Goal: Task Accomplishment & Management: Manage account settings

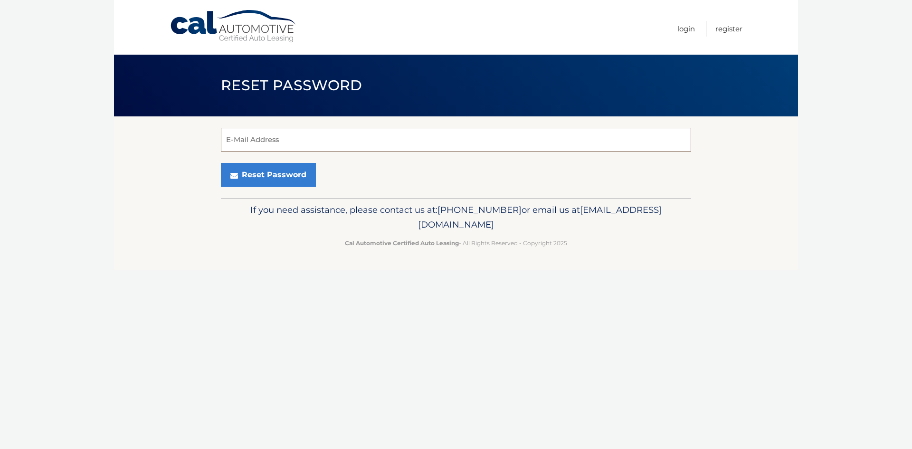
click at [323, 143] on input "E-Mail Address" at bounding box center [456, 140] width 470 height 24
type input "ccjalace57@aol.com"
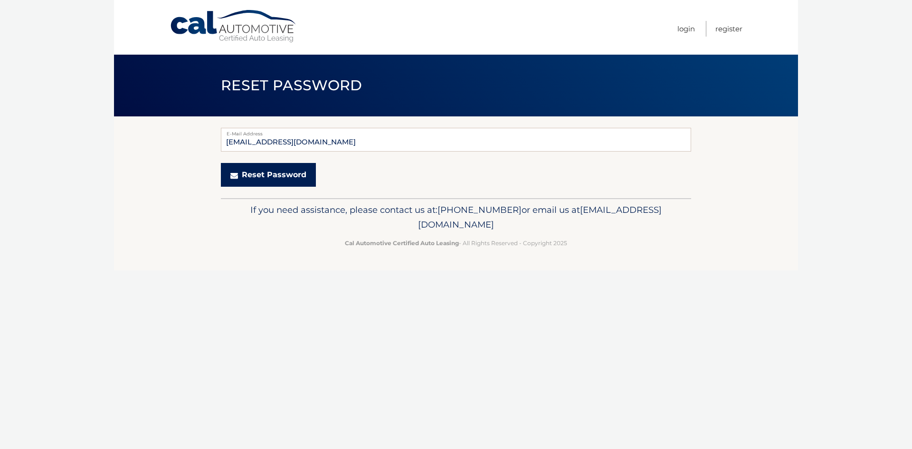
click at [258, 173] on button "Reset Password" at bounding box center [268, 175] width 95 height 24
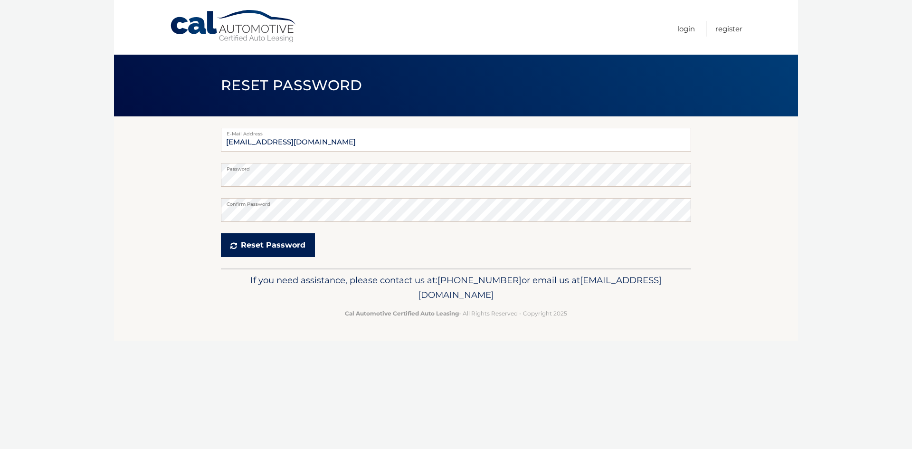
click at [274, 242] on button "Reset Password" at bounding box center [268, 245] width 94 height 24
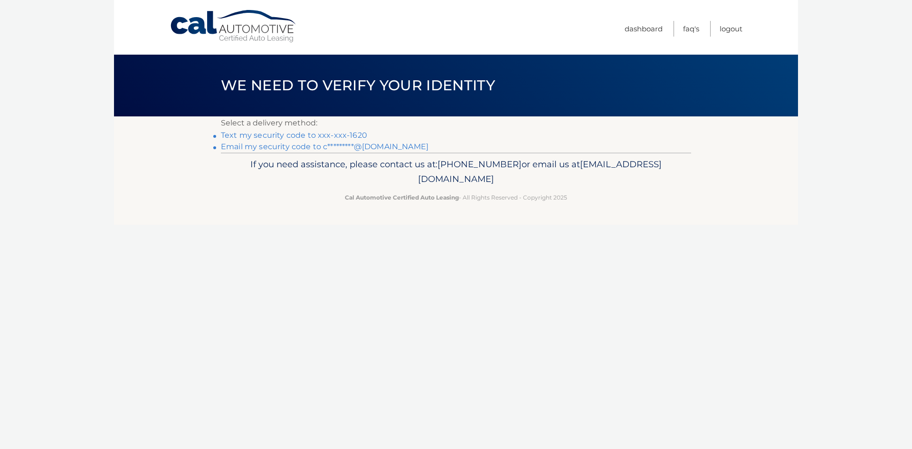
click at [282, 137] on link "Text my security code to xxx-xxx-1620" at bounding box center [294, 135] width 146 height 9
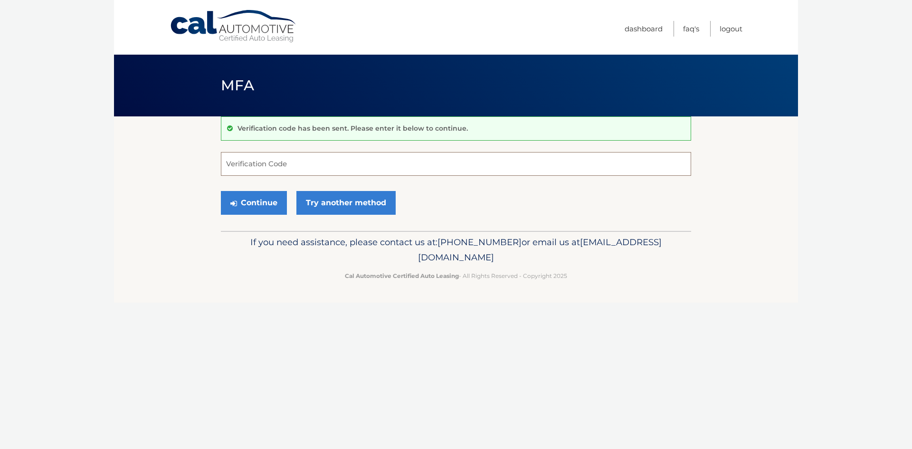
click at [290, 166] on input "Verification Code" at bounding box center [456, 164] width 470 height 24
type input "105210"
click at [257, 204] on button "Continue" at bounding box center [254, 203] width 66 height 24
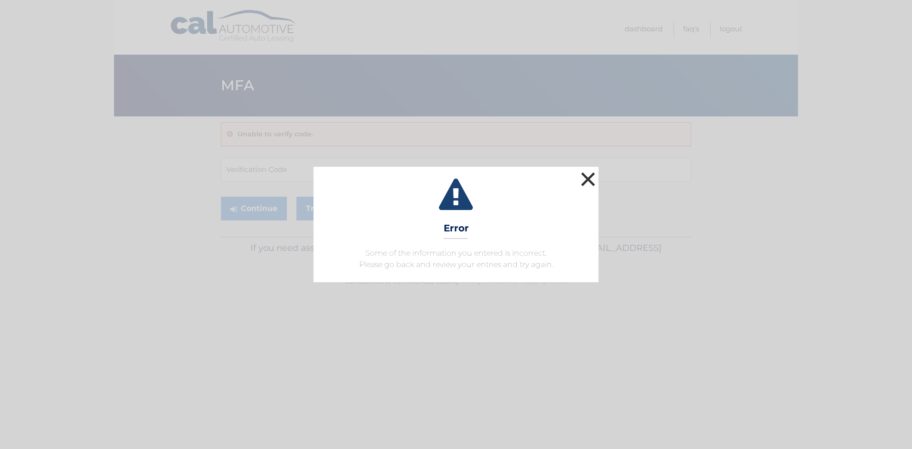
click at [586, 181] on button "×" at bounding box center [588, 179] width 19 height 19
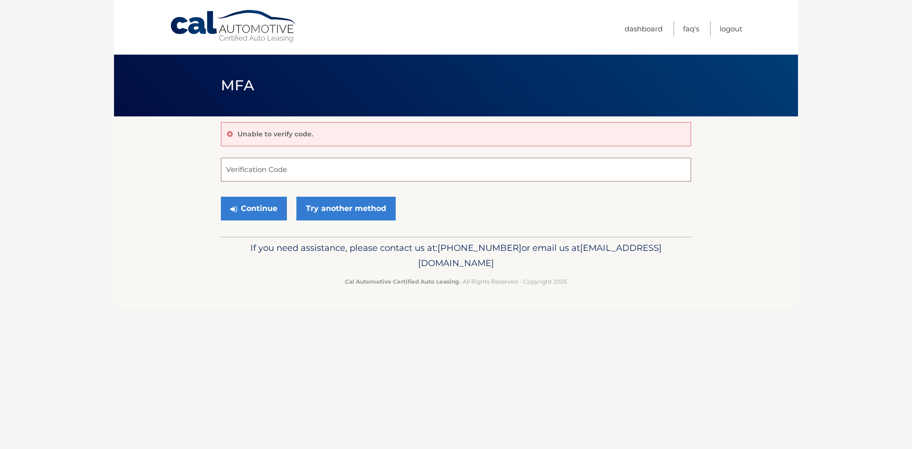
click at [285, 169] on input "Verification Code" at bounding box center [456, 170] width 470 height 24
type input "104210"
click at [234, 202] on button "Continue" at bounding box center [254, 209] width 66 height 24
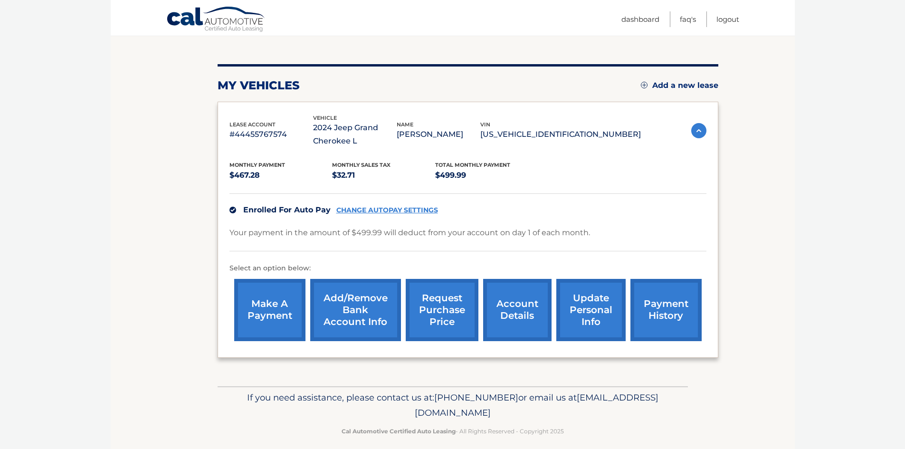
scroll to position [104, 0]
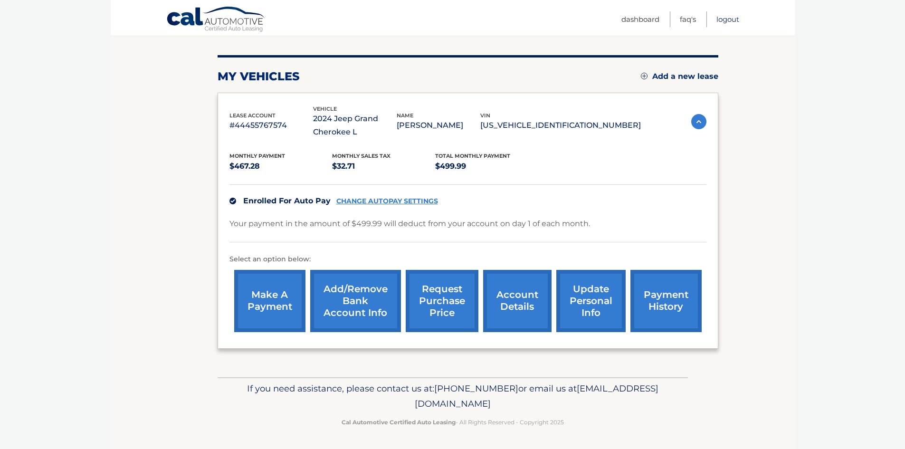
click at [729, 20] on link "Logout" at bounding box center [727, 19] width 23 height 16
